Goal: Book appointment/travel/reservation

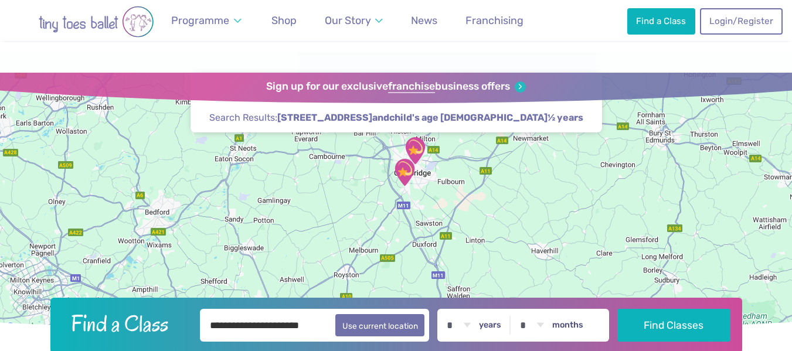
scroll to position [879, 0]
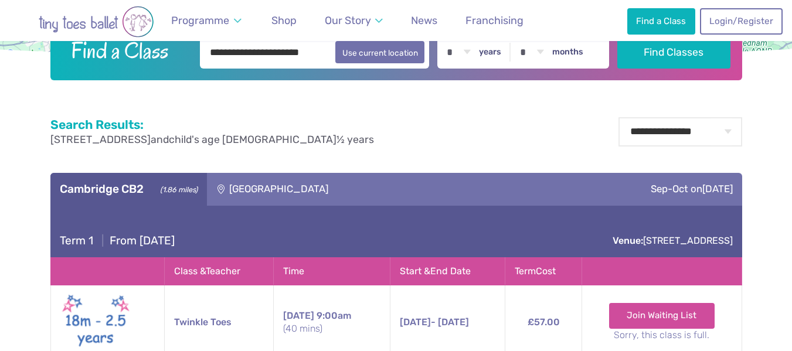
scroll to position [176, 0]
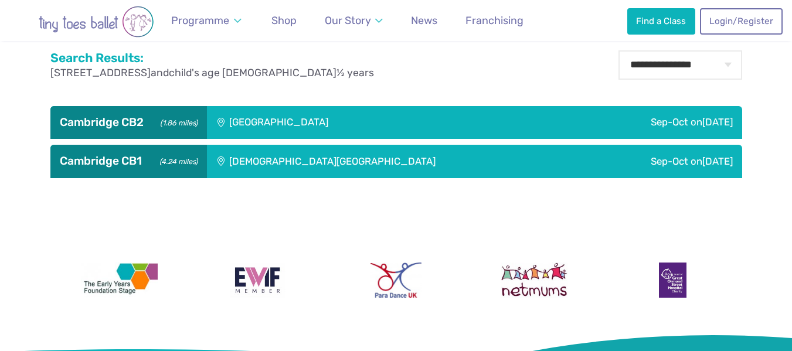
scroll to position [352, 0]
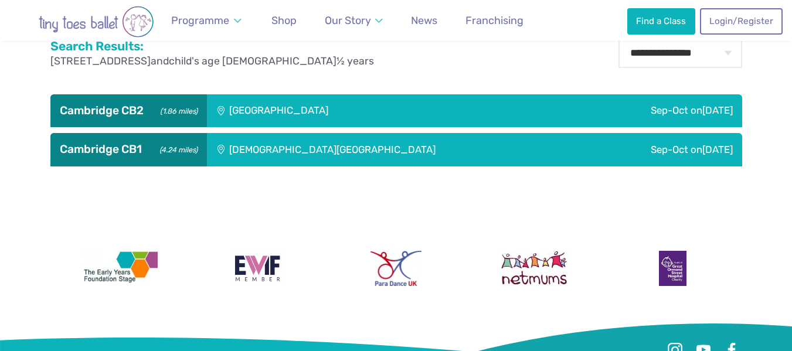
click at [309, 147] on div "[DEMOGRAPHIC_DATA][GEOGRAPHIC_DATA]" at bounding box center [395, 149] width 376 height 33
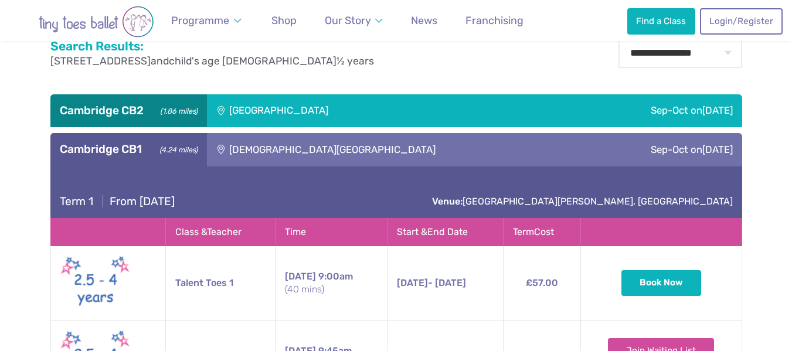
click at [403, 123] on div "[GEOGRAPHIC_DATA]" at bounding box center [358, 110] width 302 height 33
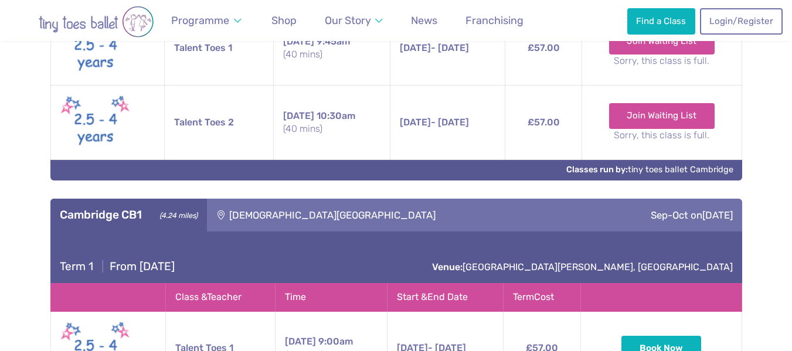
scroll to position [762, 0]
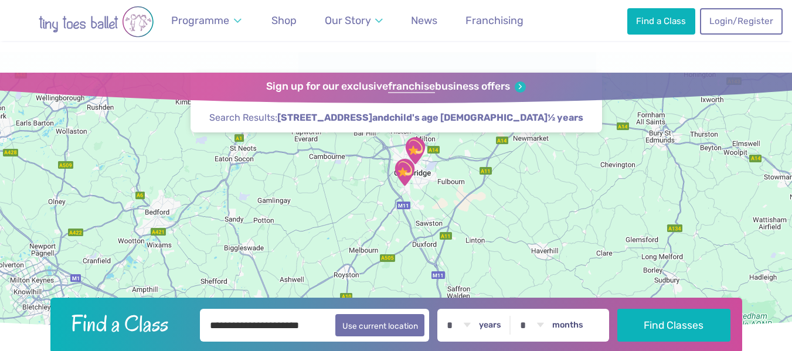
scroll to position [576, 0]
